Goal: Task Accomplishment & Management: Manage account settings

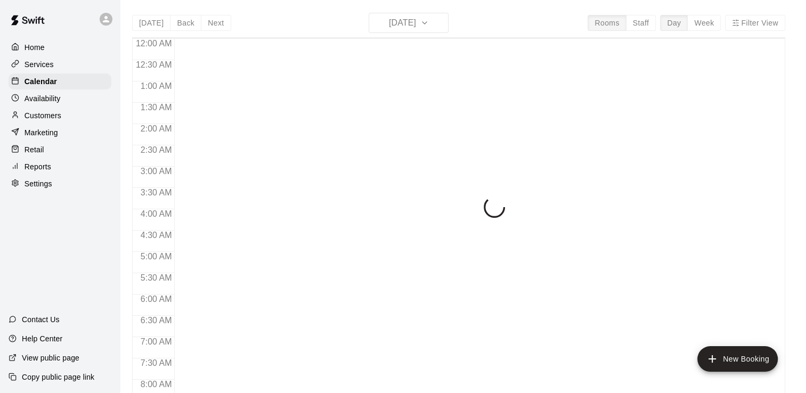
scroll to position [655, 0]
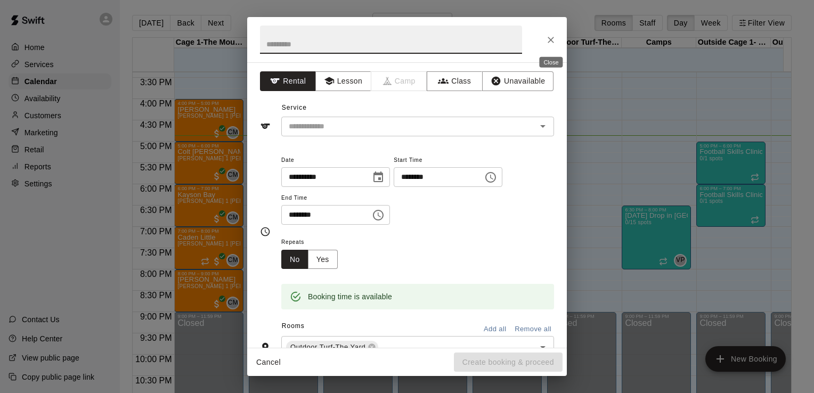
click at [551, 39] on icon "Close" at bounding box center [551, 40] width 6 height 6
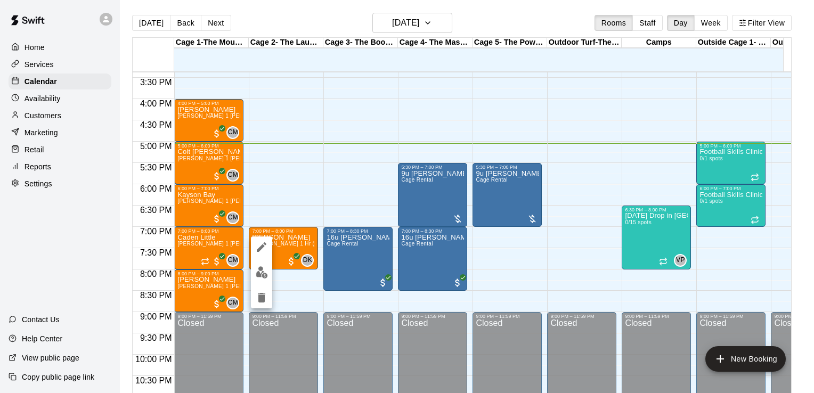
click at [304, 243] on div at bounding box center [407, 196] width 814 height 393
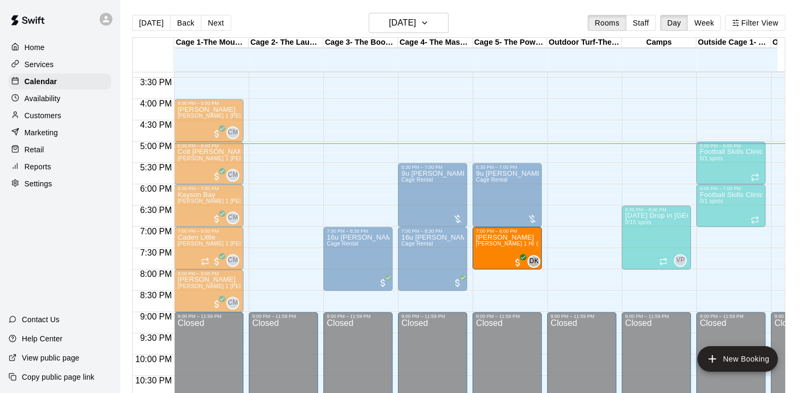
drag, startPoint x: 290, startPoint y: 236, endPoint x: 479, endPoint y: 243, distance: 189.7
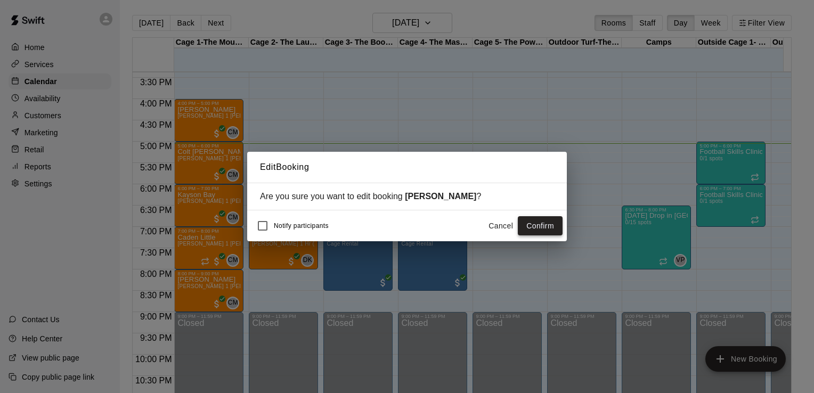
click at [548, 222] on button "Confirm" at bounding box center [540, 226] width 45 height 20
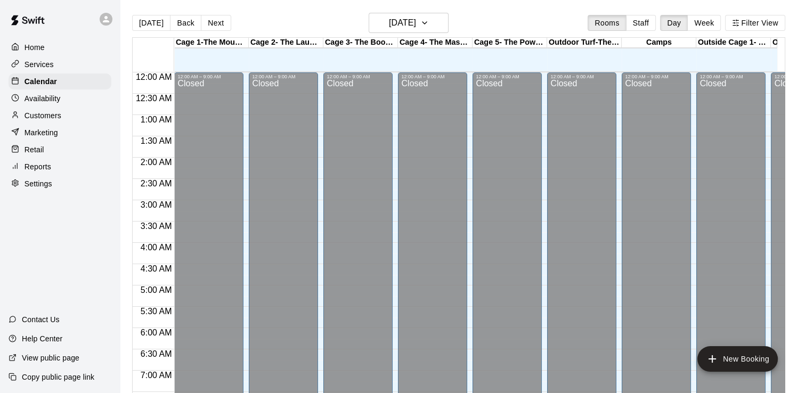
scroll to position [655, 0]
